Goal: Navigation & Orientation: Find specific page/section

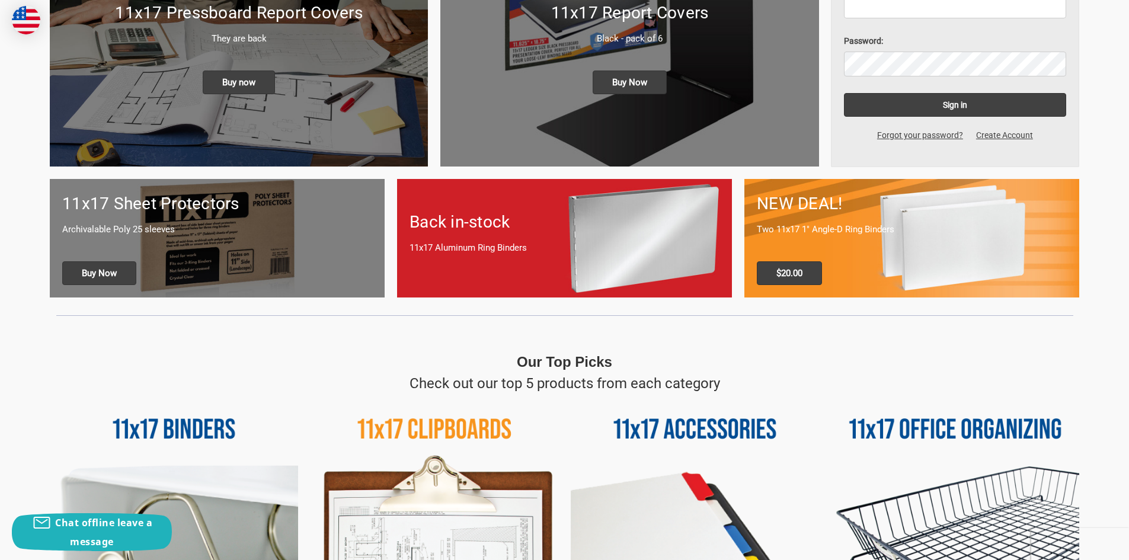
scroll to position [474, 0]
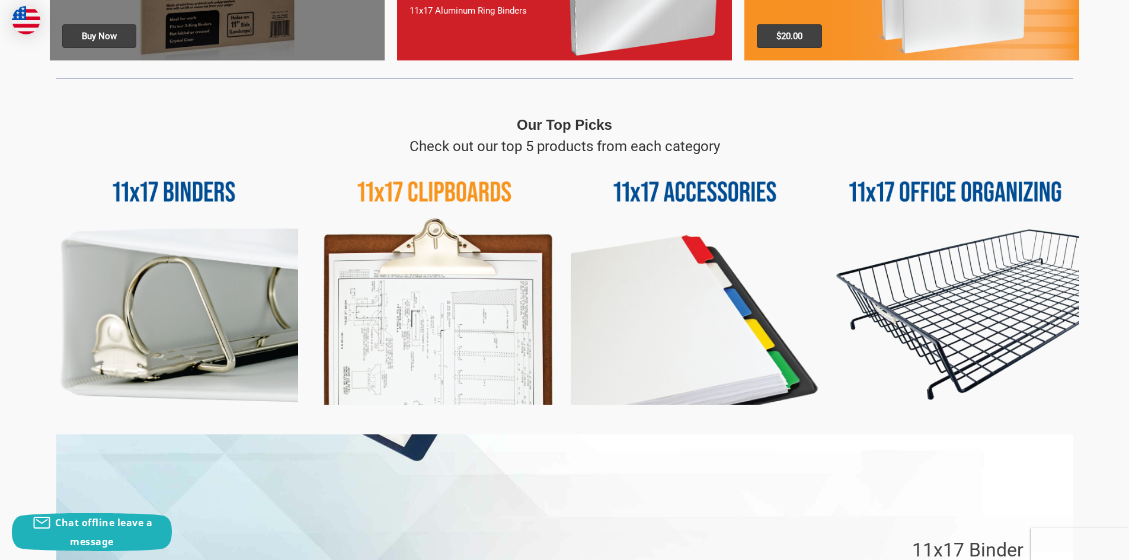
click at [951, 210] on img at bounding box center [956, 281] width 248 height 248
